Goal: Task Accomplishment & Management: Complete application form

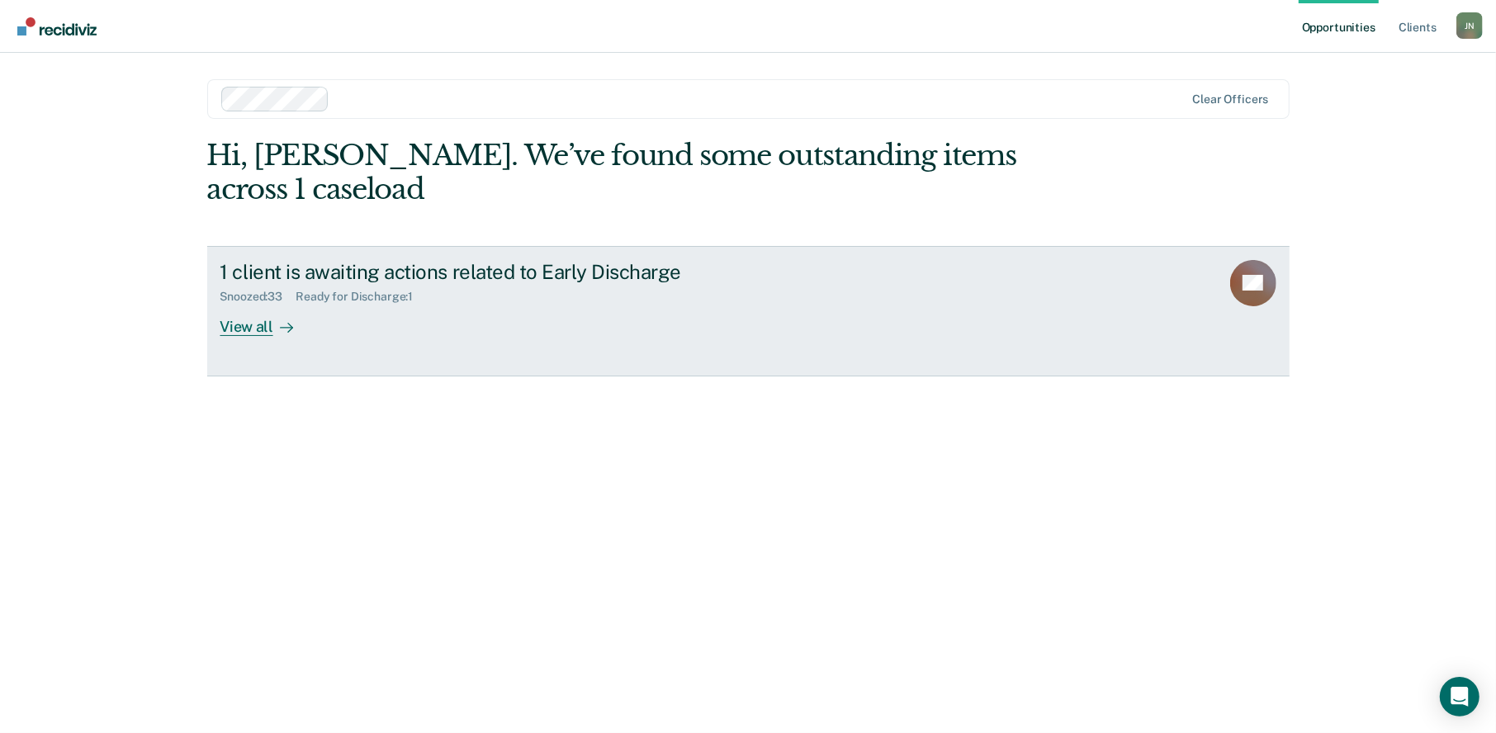
click at [247, 304] on div "View all" at bounding box center [266, 320] width 92 height 32
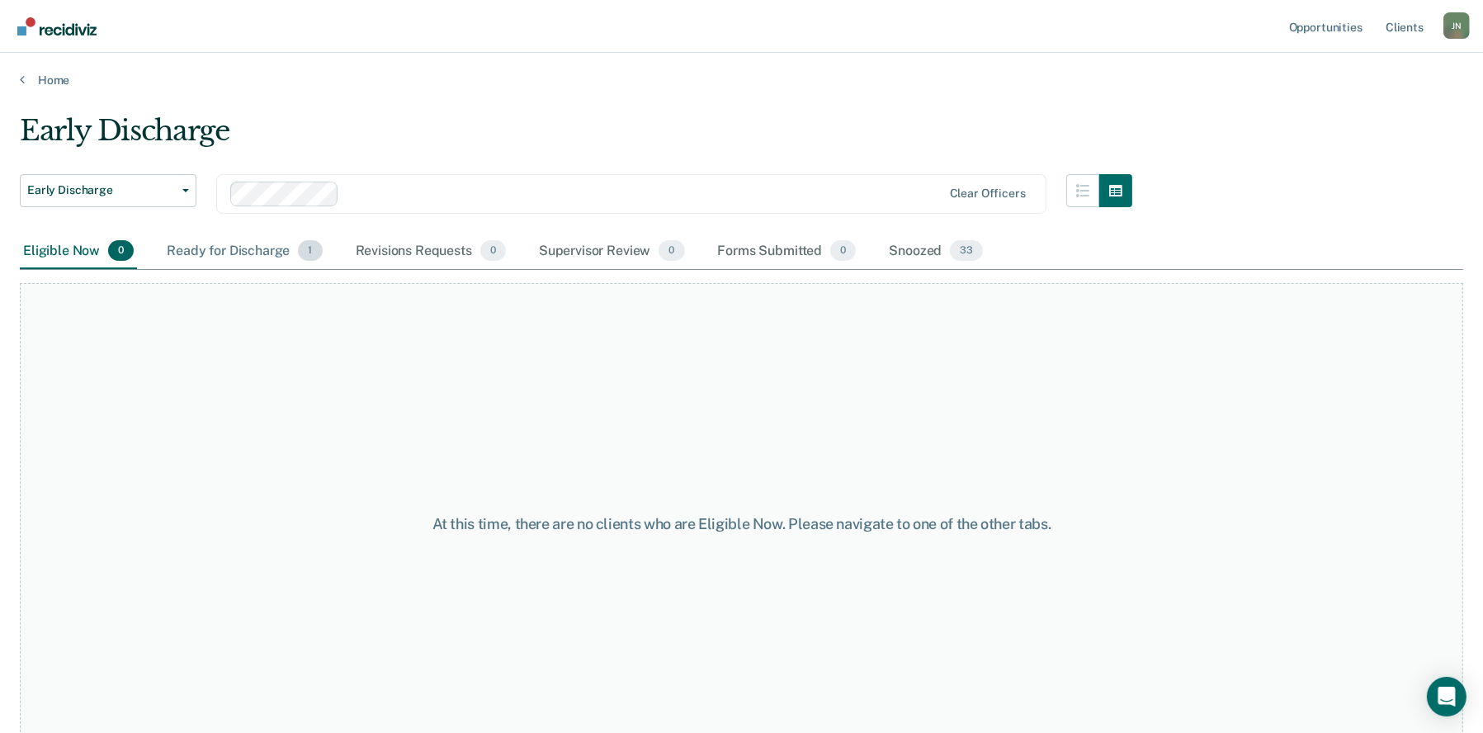
click at [253, 248] on div "Ready for Discharge 1" at bounding box center [244, 252] width 162 height 36
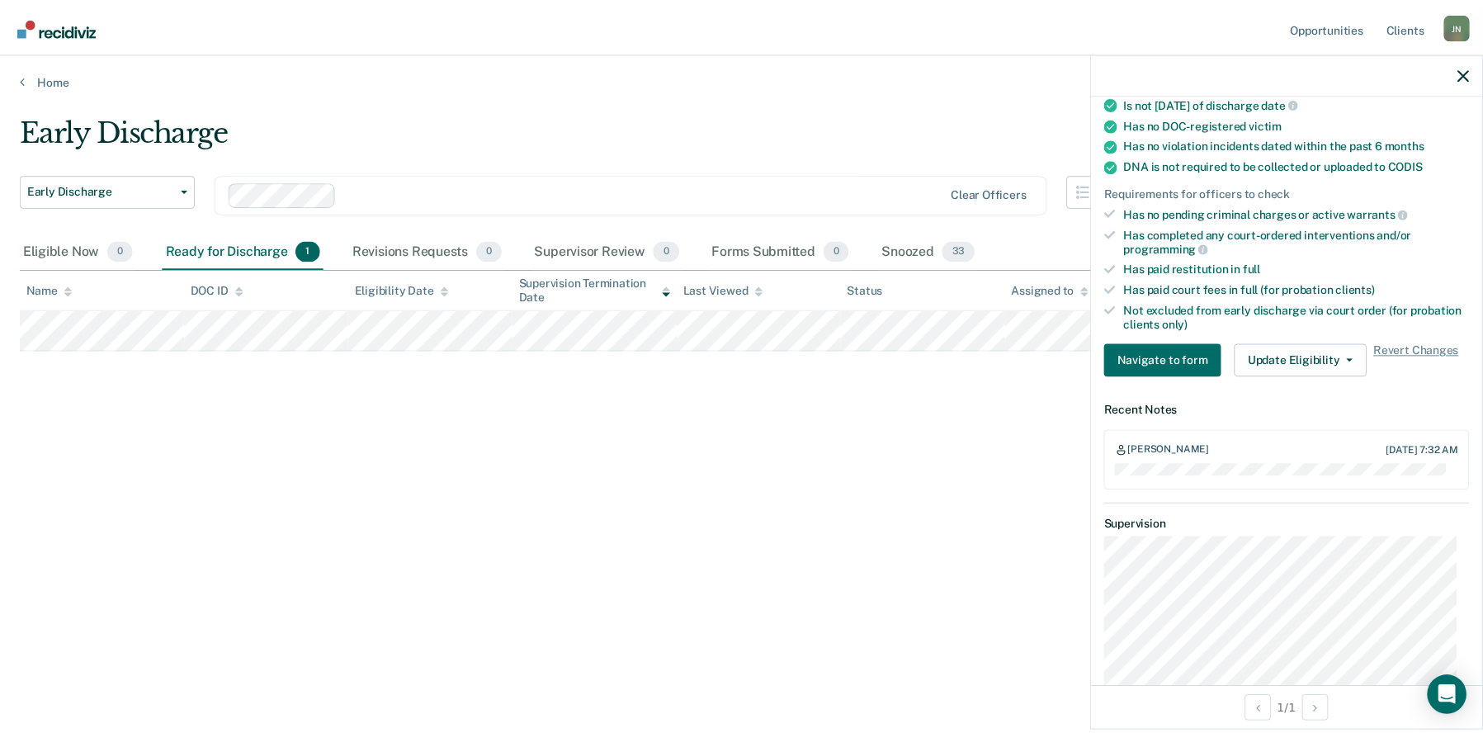
scroll to position [413, 0]
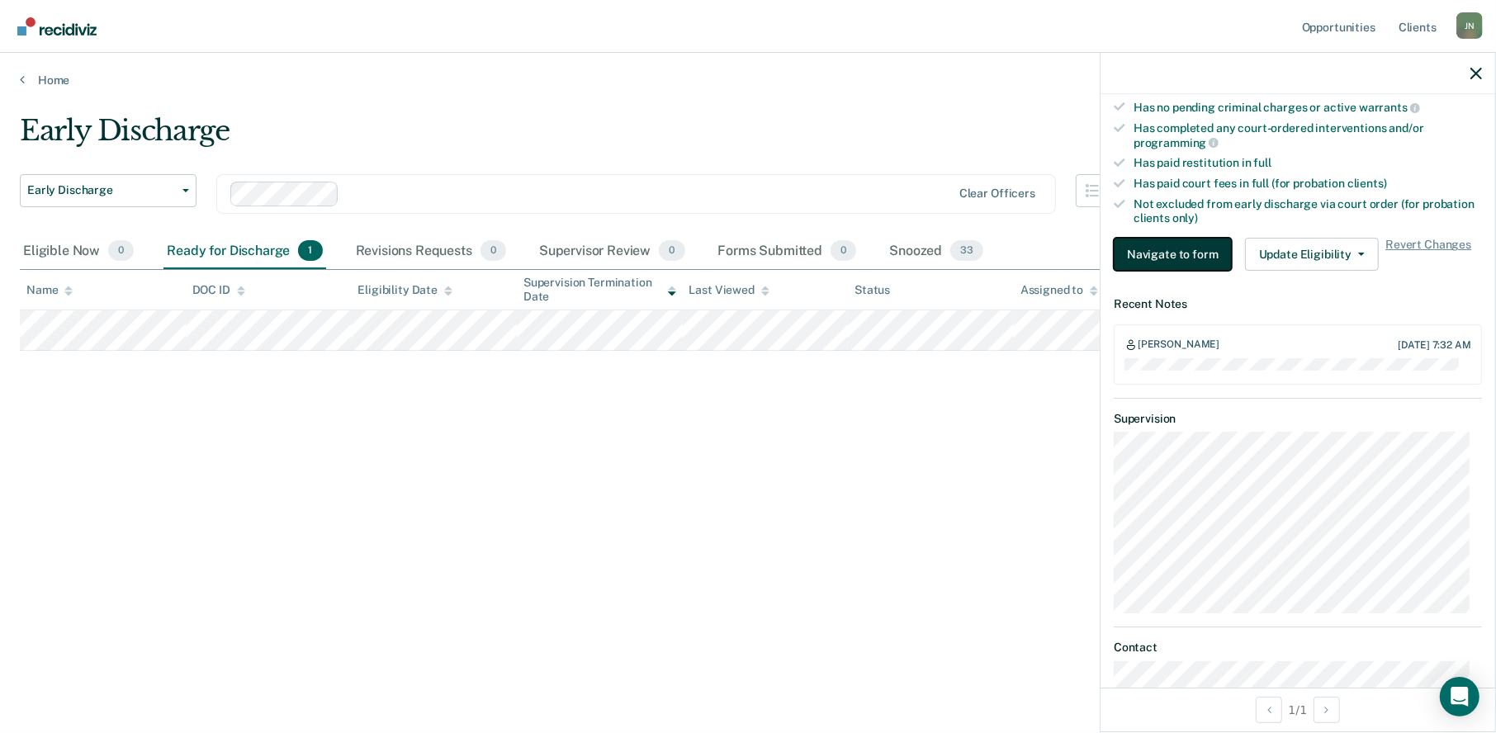
click at [1169, 250] on button "Navigate to form" at bounding box center [1173, 254] width 118 height 33
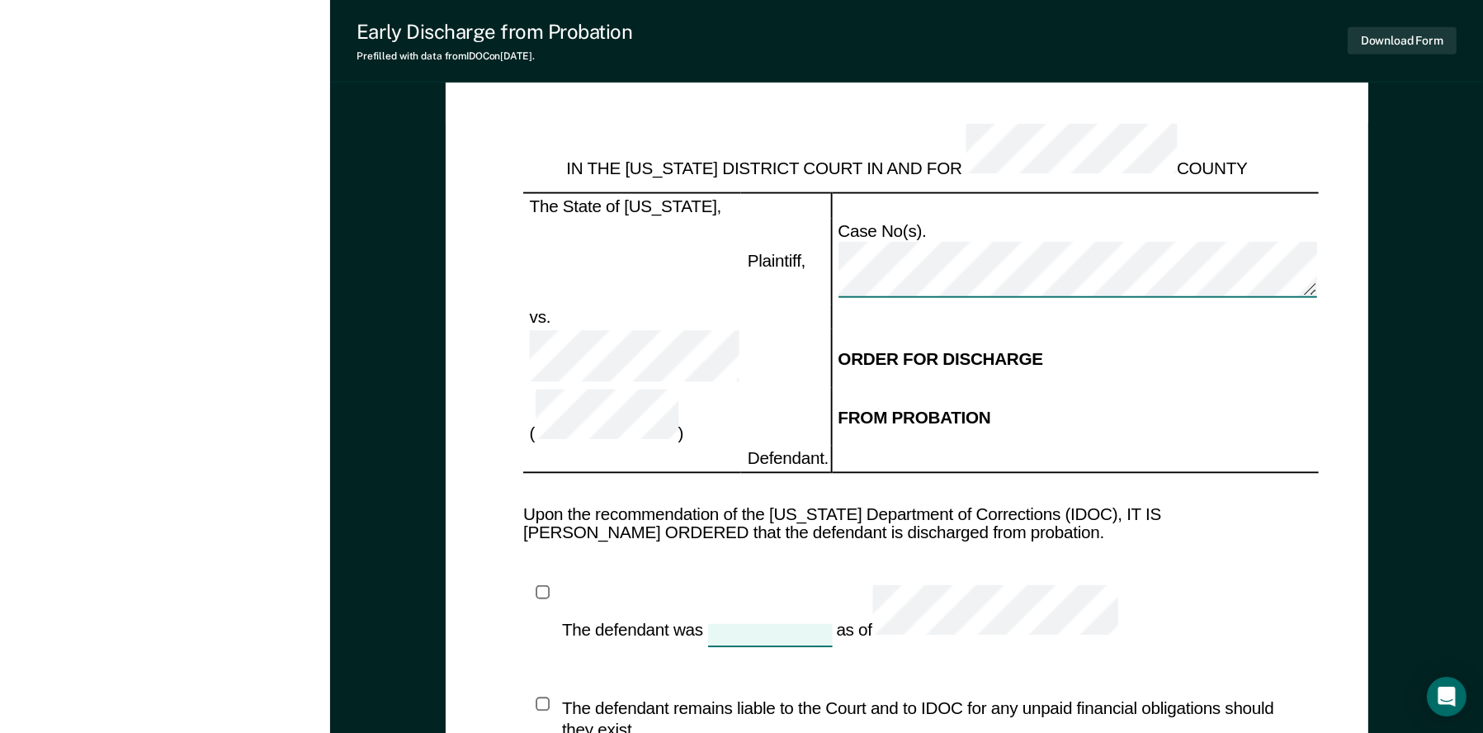
scroll to position [1533, 0]
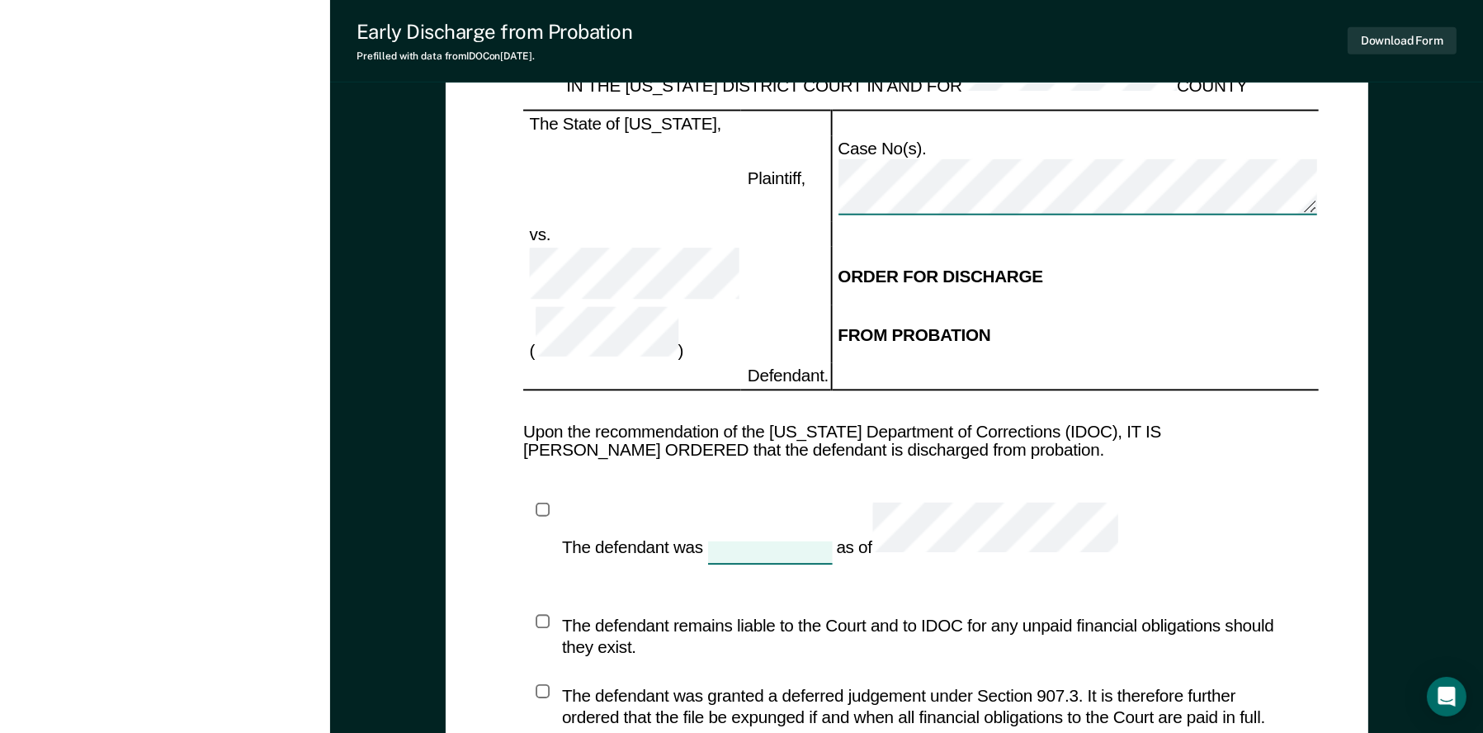
type textarea "x"
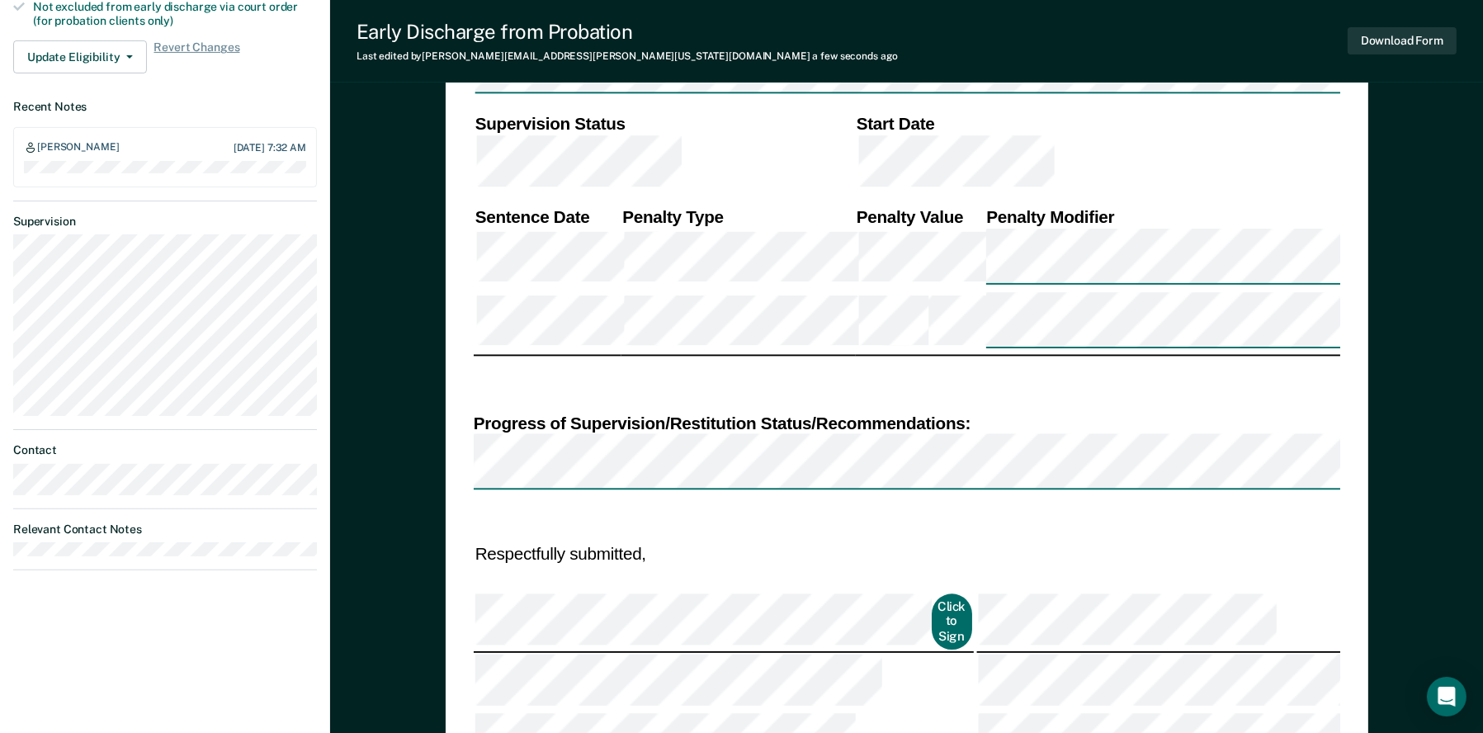
scroll to position [625, 0]
